Goal: Check status: Check status

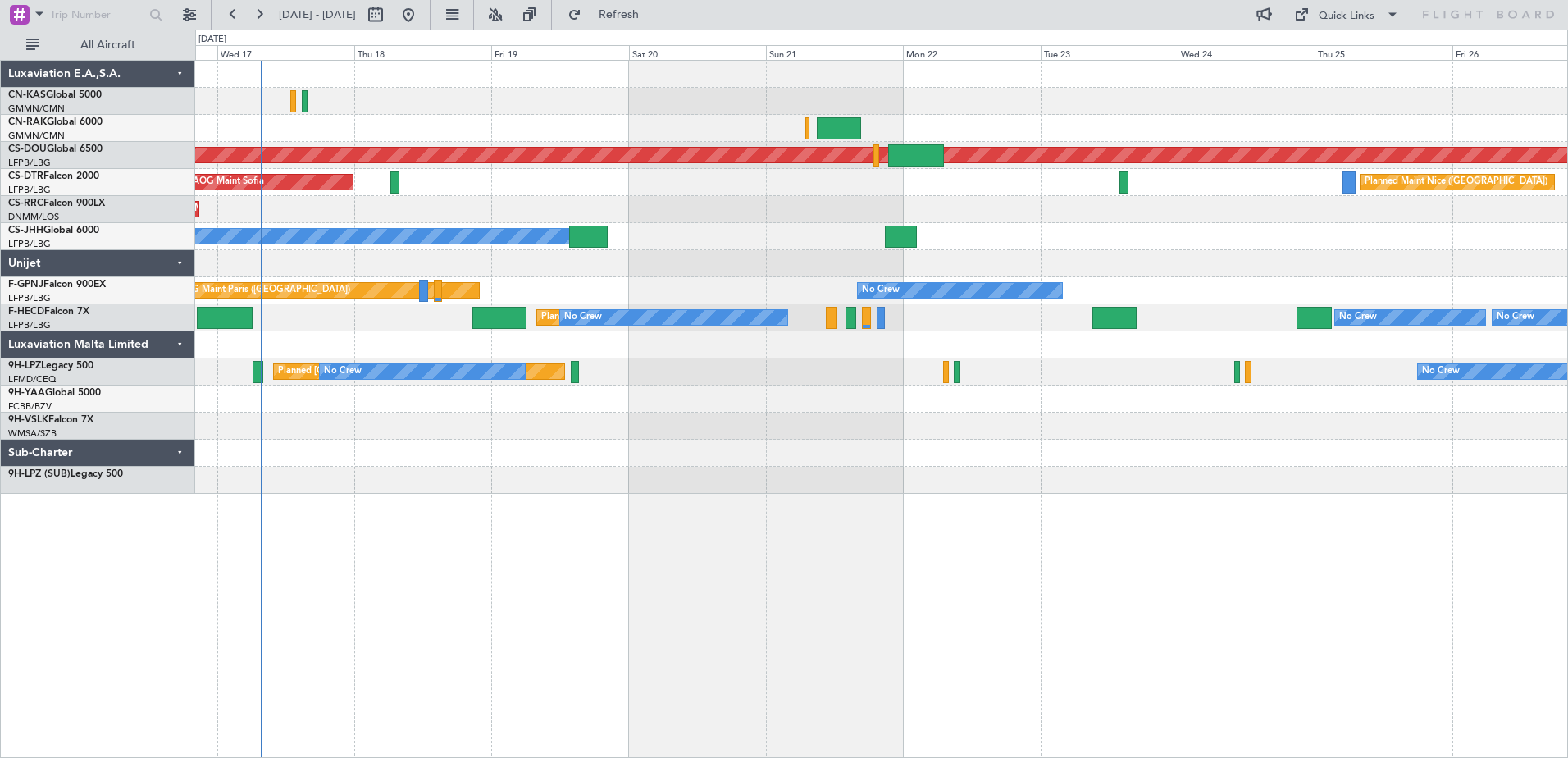
click at [479, 596] on div "Planned Maint London ([GEOGRAPHIC_DATA]) AOG Maint Sofia [GEOGRAPHIC_DATA] ([GE…" at bounding box center [882, 409] width 1373 height 698
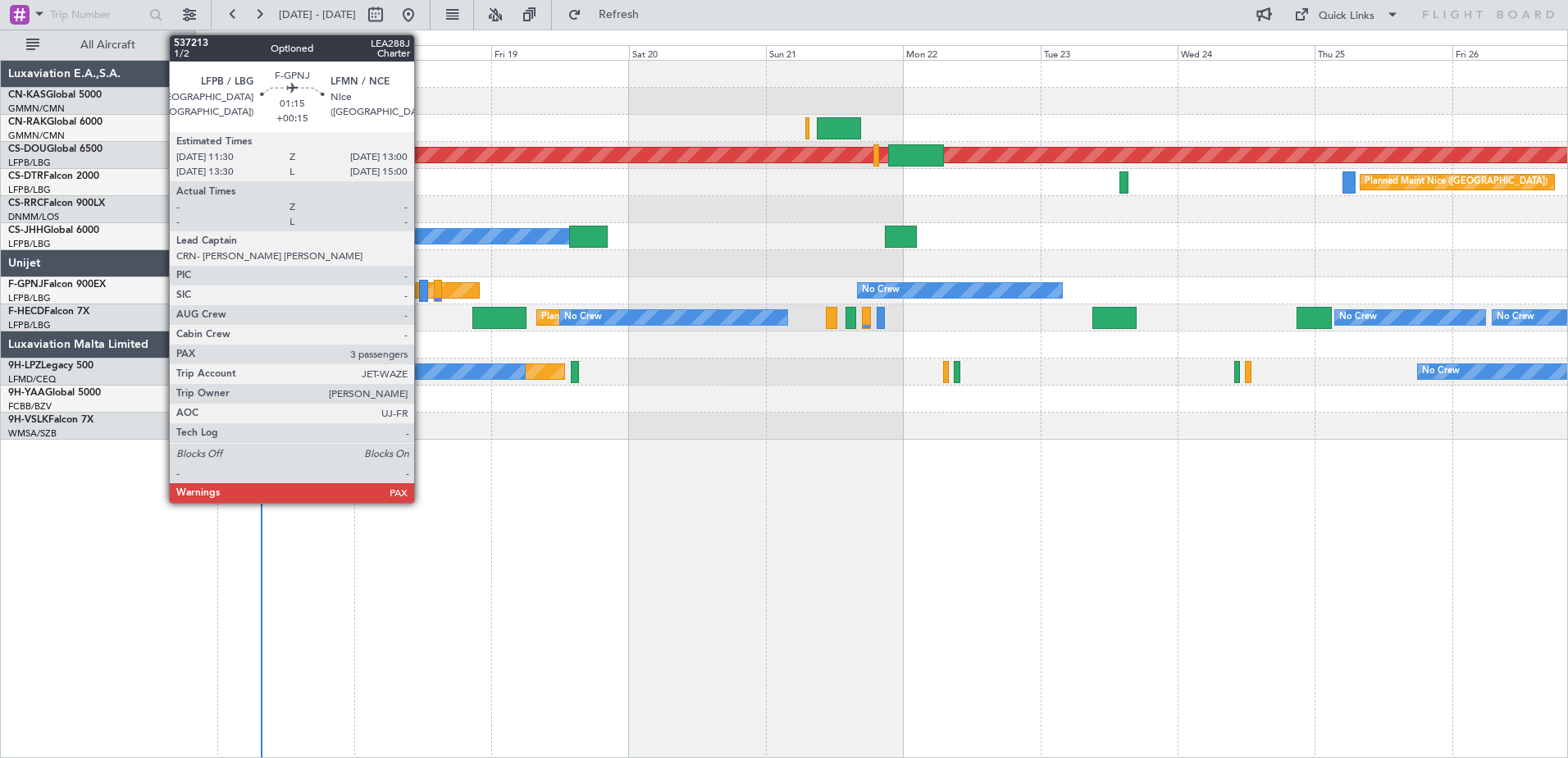
click at [421, 286] on div at bounding box center [423, 290] width 9 height 22
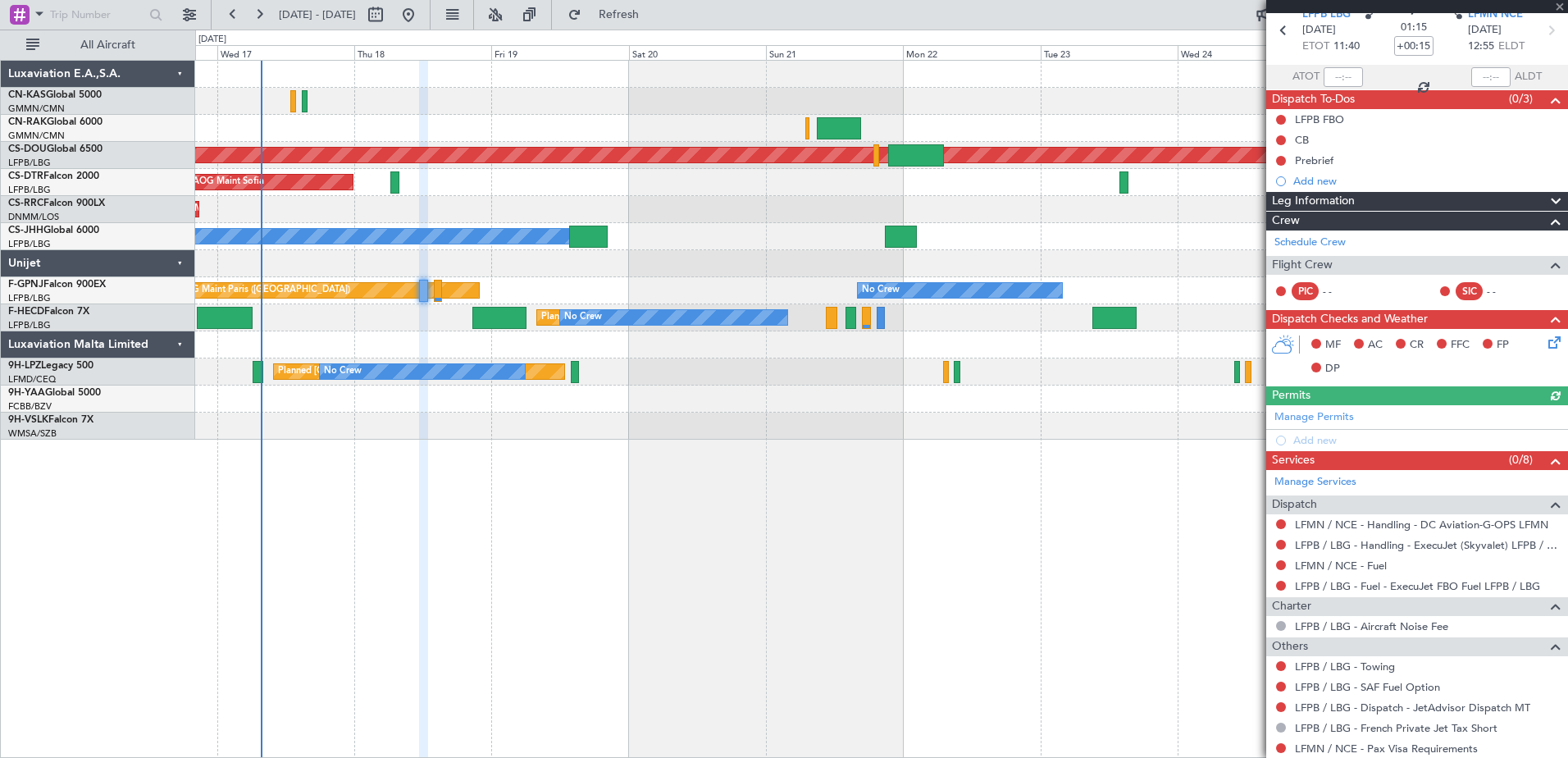
scroll to position [137, 0]
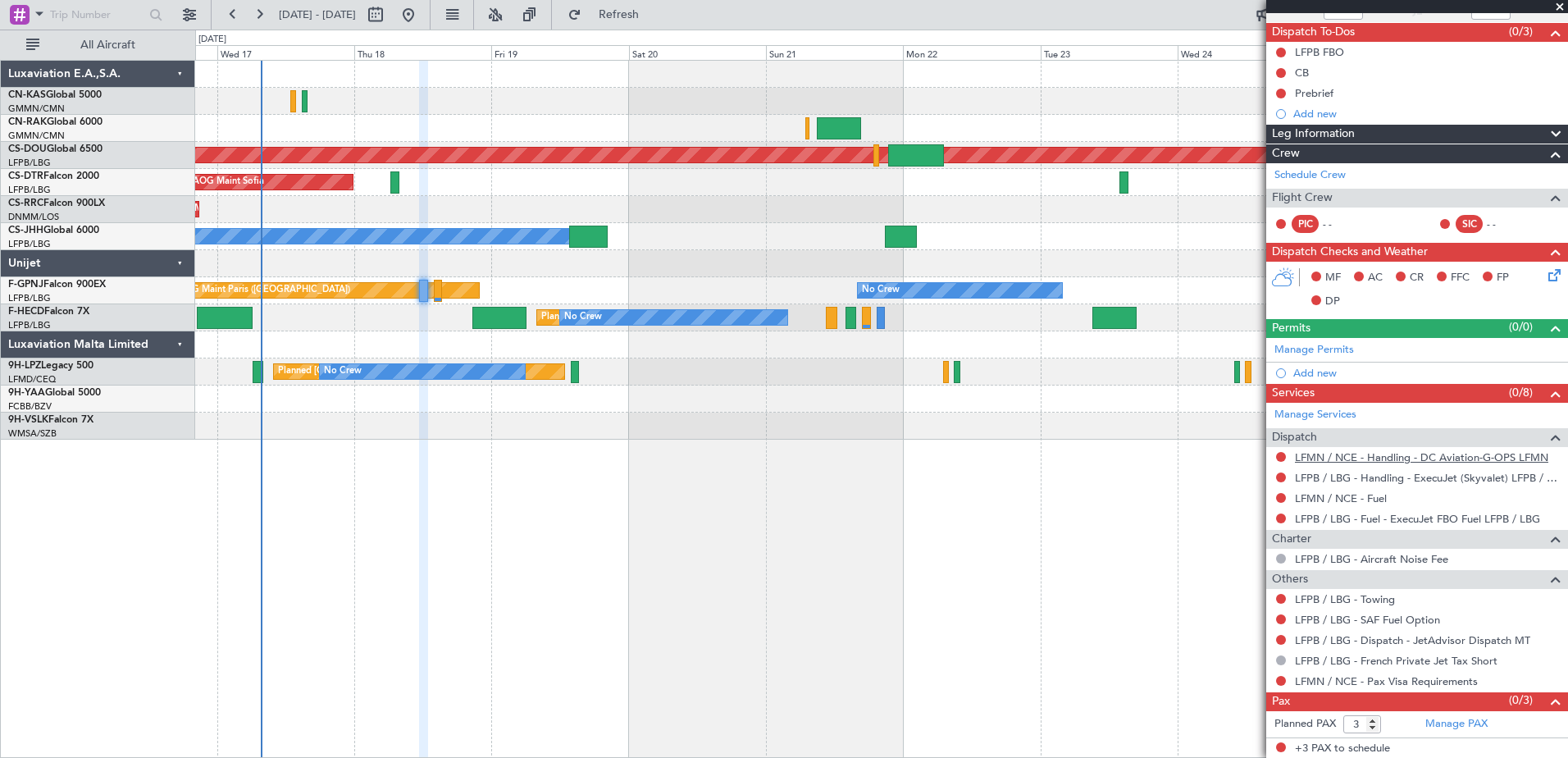
click at [1363, 457] on link "LFMN / NCE - Handling - DC Aviation-G-OPS LFMN" at bounding box center [1422, 457] width 253 height 14
